Goal: Information Seeking & Learning: Find specific page/section

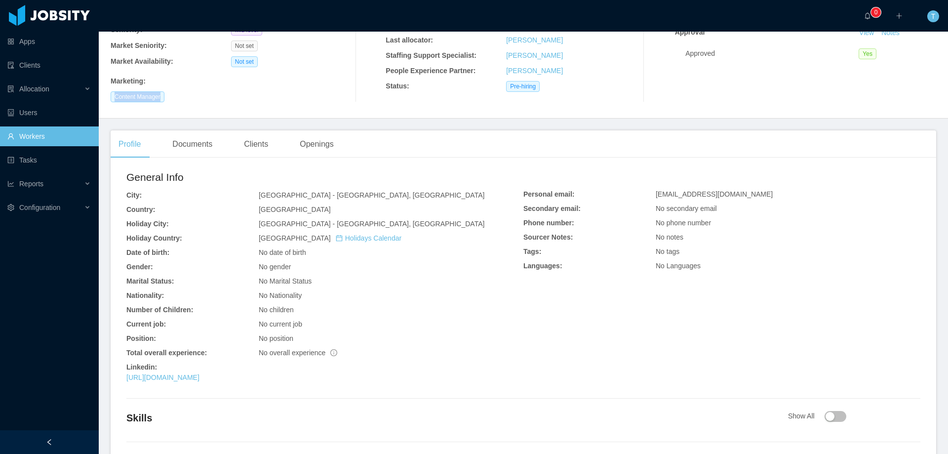
scroll to position [159, 0]
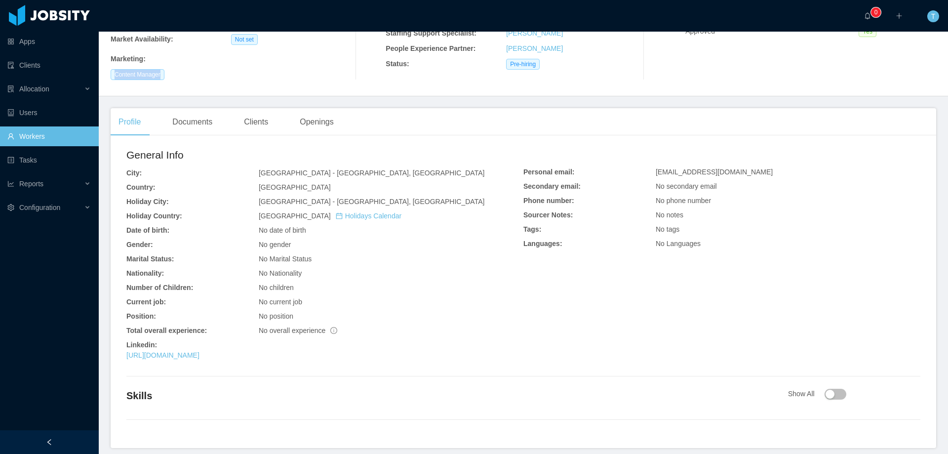
click at [45, 134] on link "Workers" at bounding box center [48, 136] width 83 height 20
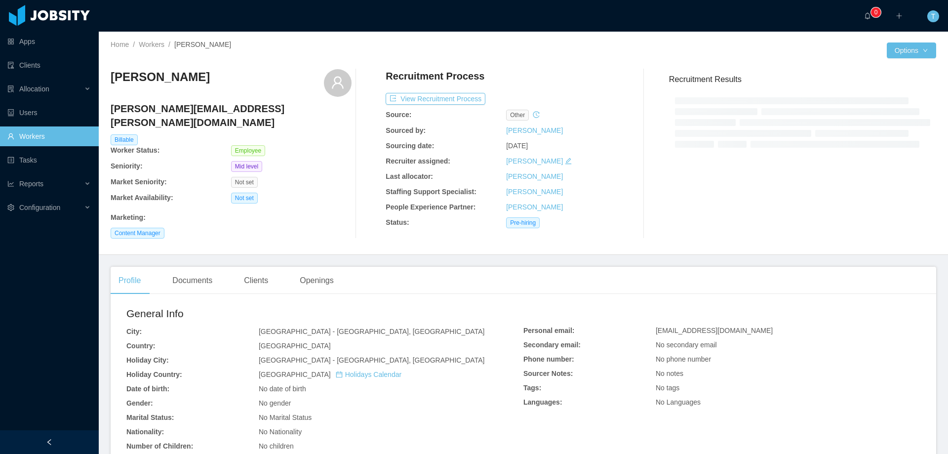
click at [322, 97] on div "Manuela Gargiulo manuela.gargiulo@jobsity.com Billable Worker Status: Employee …" at bounding box center [231, 153] width 241 height 169
click at [332, 145] on div "Manuela Gargiulo manuela.gargiulo@jobsity.com Billable Worker Status: Employee …" at bounding box center [231, 153] width 241 height 169
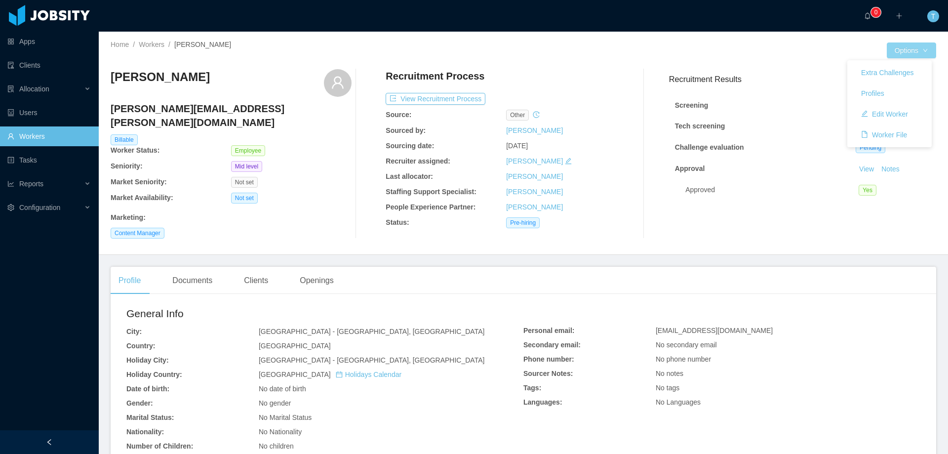
click at [907, 49] on button "Options" at bounding box center [911, 50] width 49 height 16
click at [880, 97] on button "Profiles" at bounding box center [873, 93] width 39 height 16
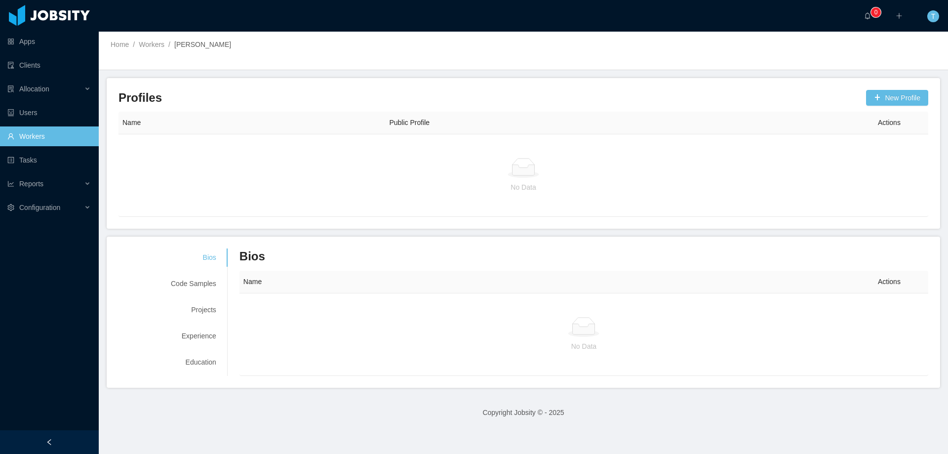
click at [521, 175] on icon at bounding box center [524, 170] width 22 height 10
click at [28, 136] on link "Workers" at bounding box center [48, 136] width 83 height 20
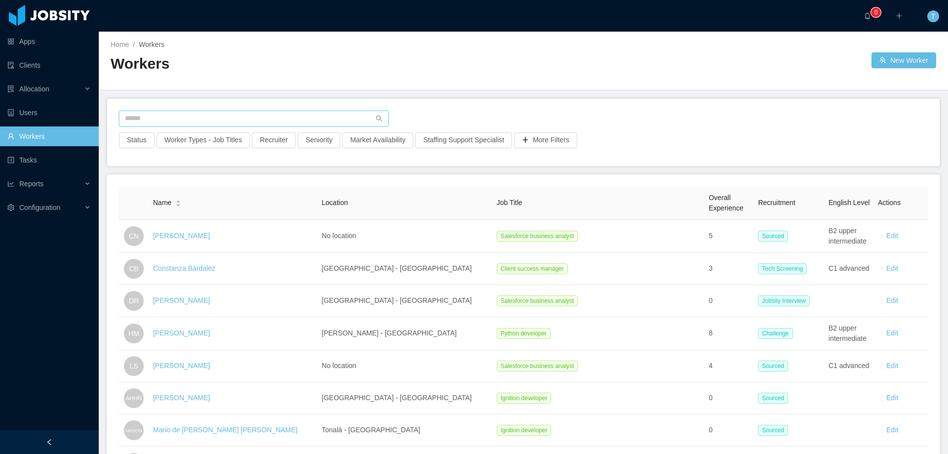
click at [195, 113] on input "text" at bounding box center [254, 119] width 270 height 16
paste input "**********"
type input "**********"
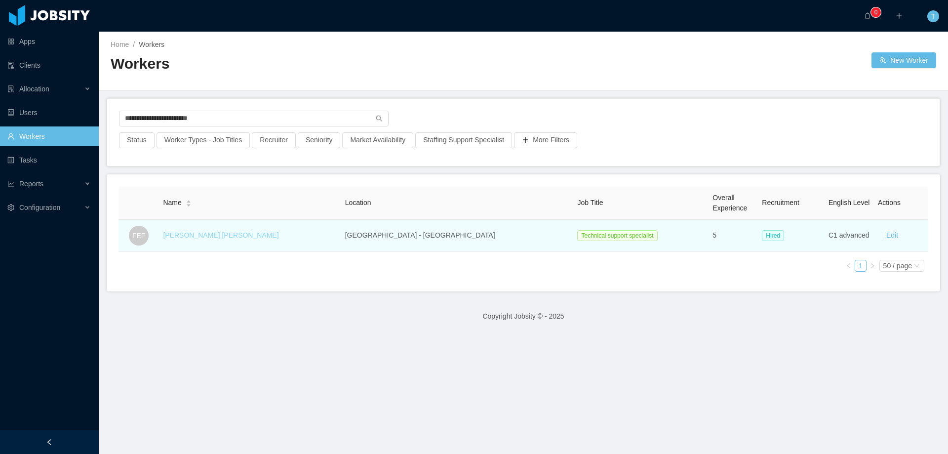
click at [197, 236] on link "[PERSON_NAME] [PERSON_NAME]" at bounding box center [221, 235] width 116 height 8
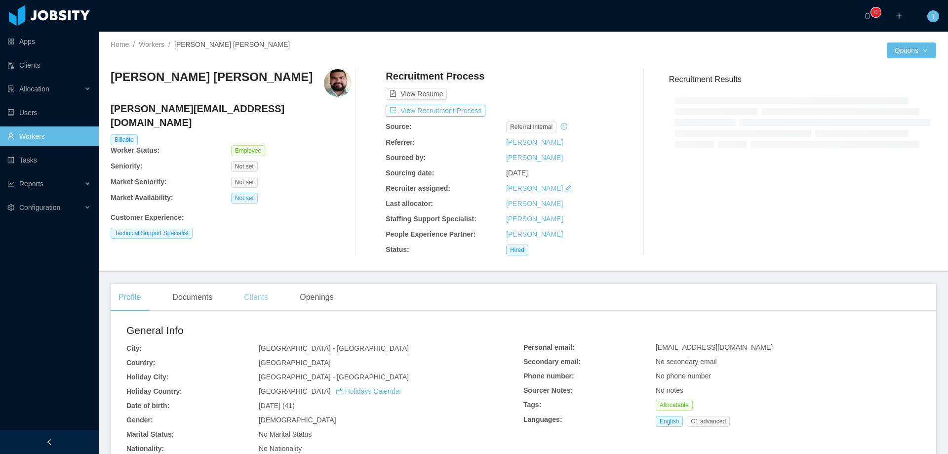
click at [255, 298] on div "Clients" at bounding box center [256, 298] width 40 height 28
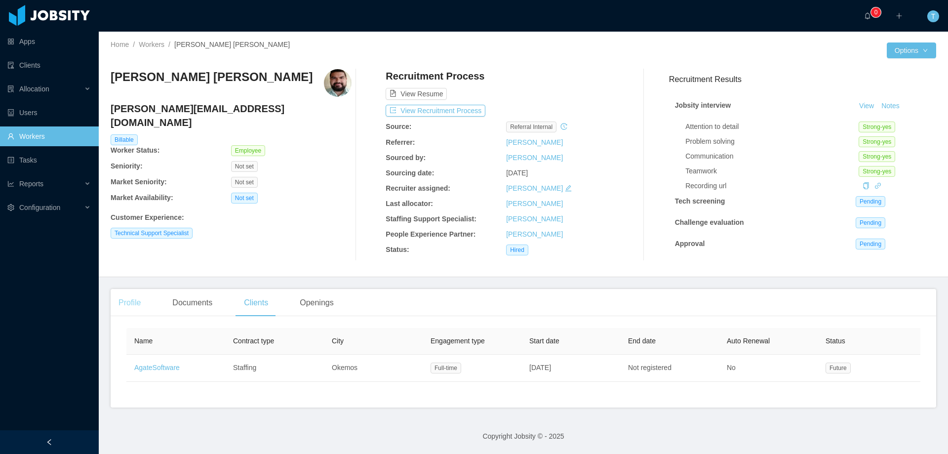
click at [133, 304] on div "Profile" at bounding box center [130, 303] width 38 height 28
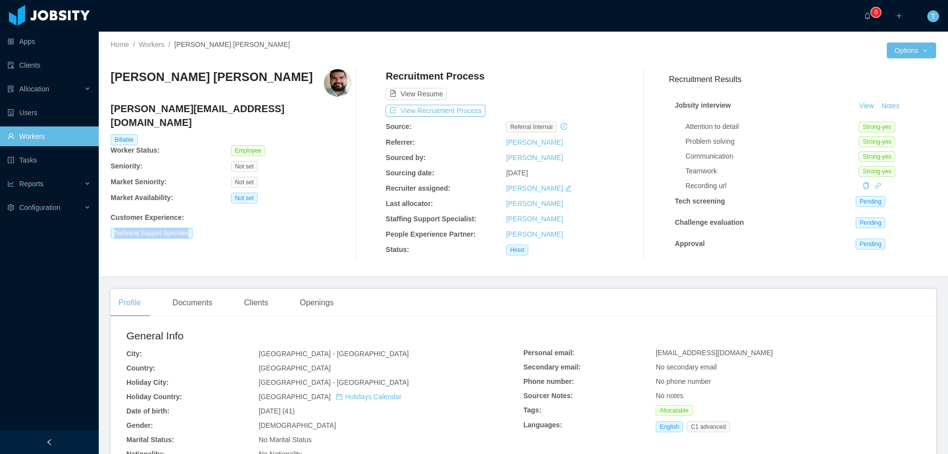
drag, startPoint x: 140, startPoint y: 220, endPoint x: 591, endPoint y: 232, distance: 451.1
click at [204, 219] on div "Home / Workers / Francisco Escobar Fuentes / Options Francisco Escobar Fuentes …" at bounding box center [524, 154] width 850 height 245
copy span "Technical Support Specialist"
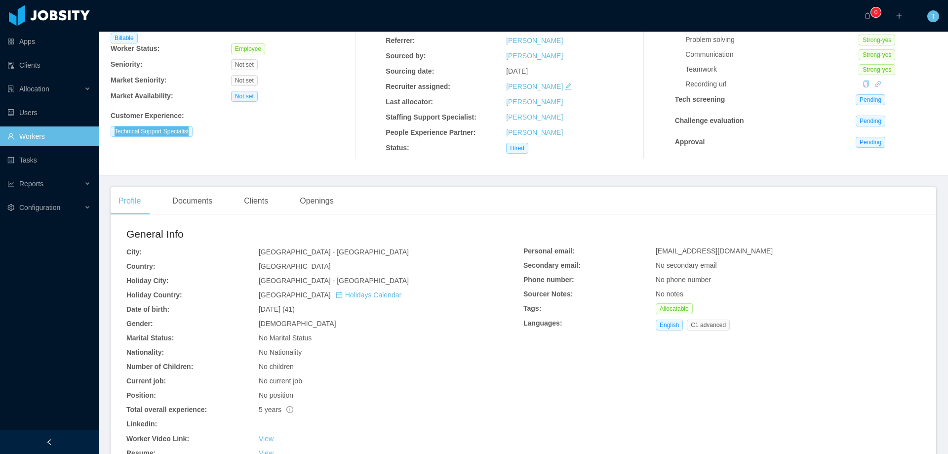
scroll to position [241, 0]
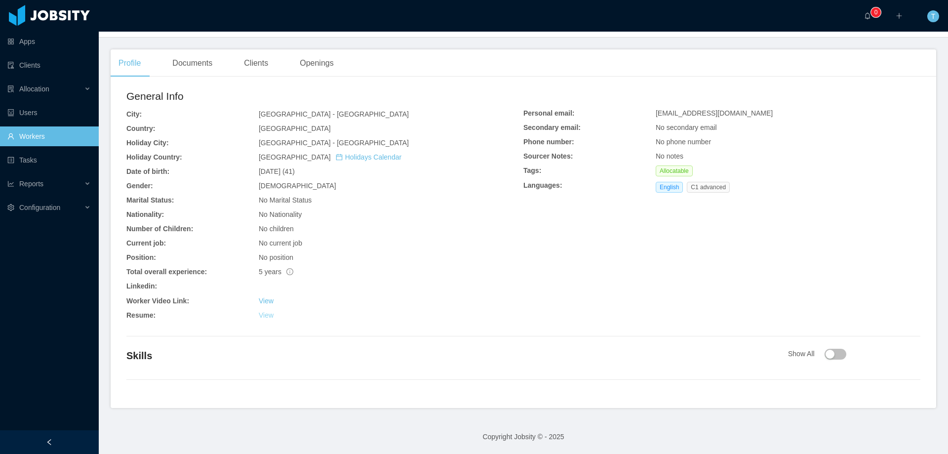
click at [263, 316] on link "View" at bounding box center [266, 315] width 15 height 8
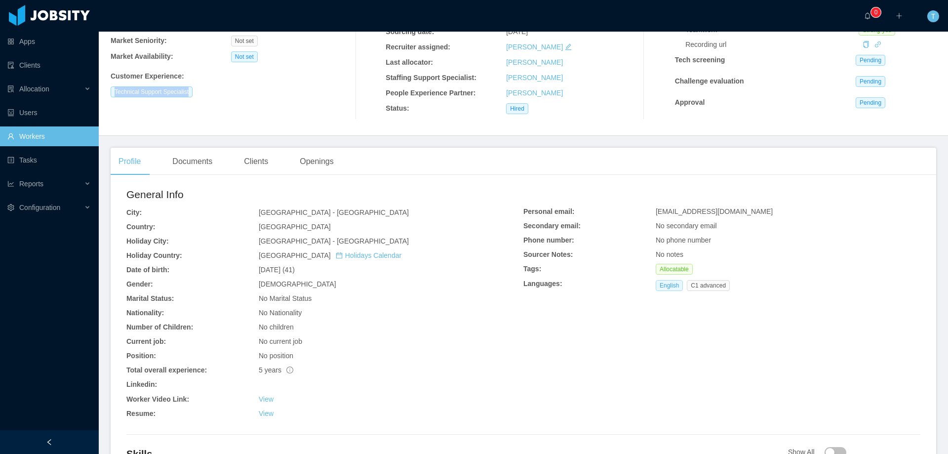
scroll to position [0, 0]
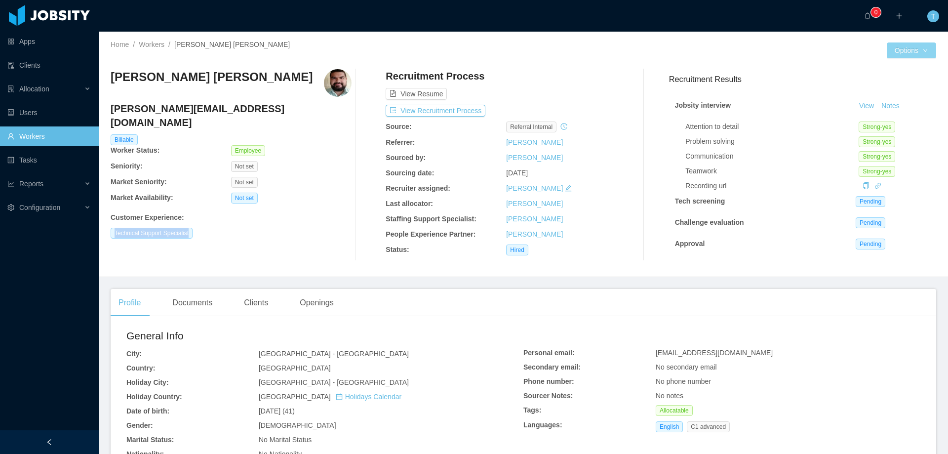
click at [893, 47] on button "Options" at bounding box center [911, 50] width 49 height 16
click at [879, 89] on button "Profiles" at bounding box center [873, 93] width 39 height 16
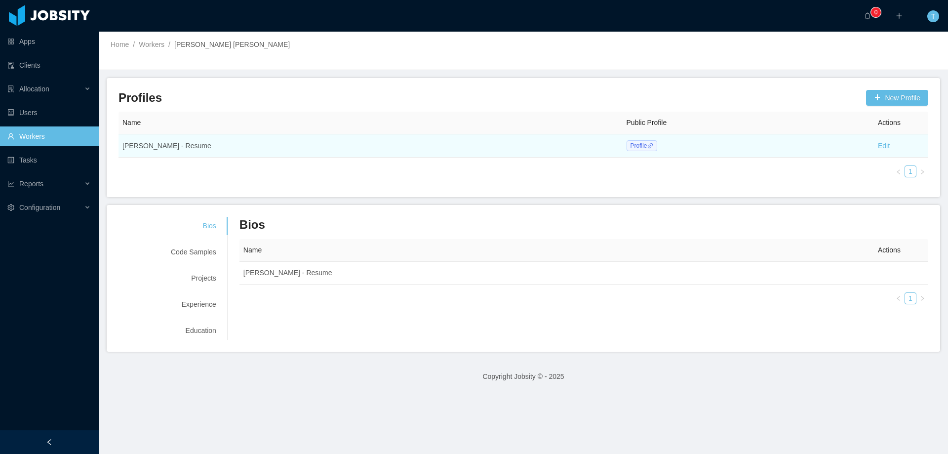
click at [627, 141] on span "Profile" at bounding box center [642, 145] width 31 height 11
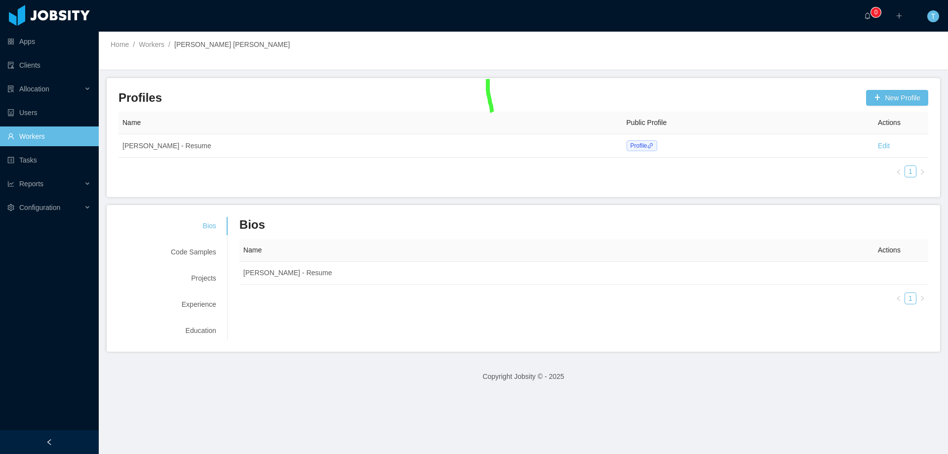
drag, startPoint x: 488, startPoint y: 79, endPoint x: 493, endPoint y: 115, distance: 35.9
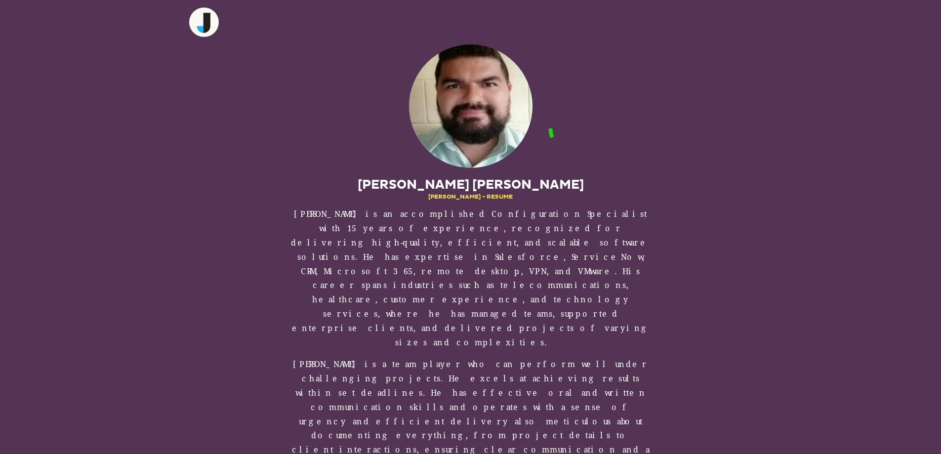
drag, startPoint x: 550, startPoint y: 128, endPoint x: 554, endPoint y: 167, distance: 39.2
